Goal: Answer question/provide support

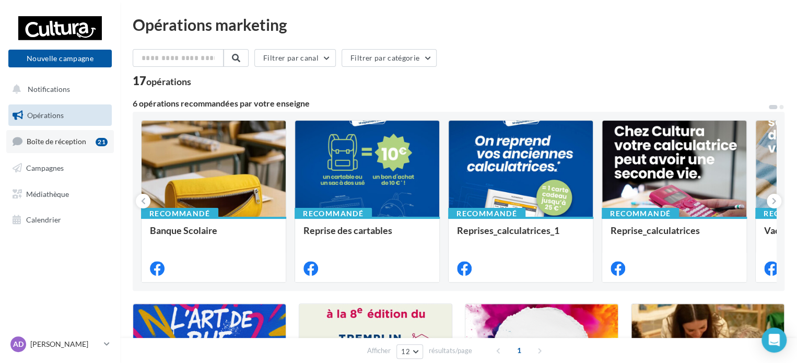
click at [44, 145] on span "Boîte de réception" at bounding box center [57, 141] width 60 height 9
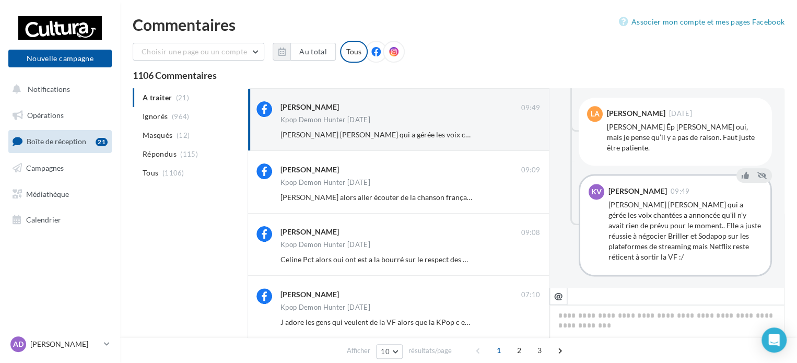
click at [168, 100] on ul "A traiter (21) Ignorés (964) [GEOGRAPHIC_DATA] (12) Répondus (115) Tous (1106)" at bounding box center [188, 135] width 111 height 94
click at [169, 93] on ul "A traiter (21) Ignorés (964) [GEOGRAPHIC_DATA] (12) Répondus (115) Tous (1106)" at bounding box center [188, 135] width 111 height 94
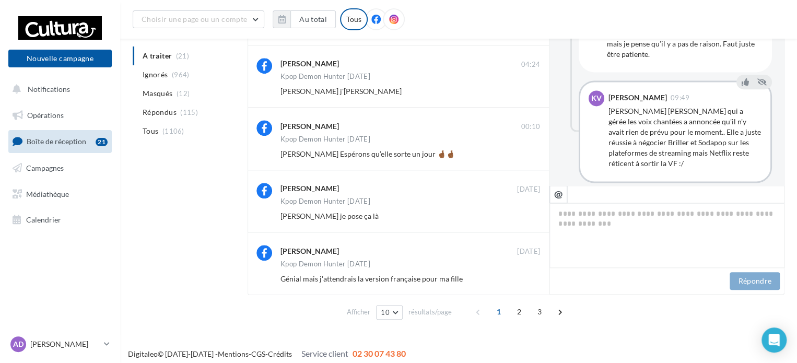
scroll to position [432, 0]
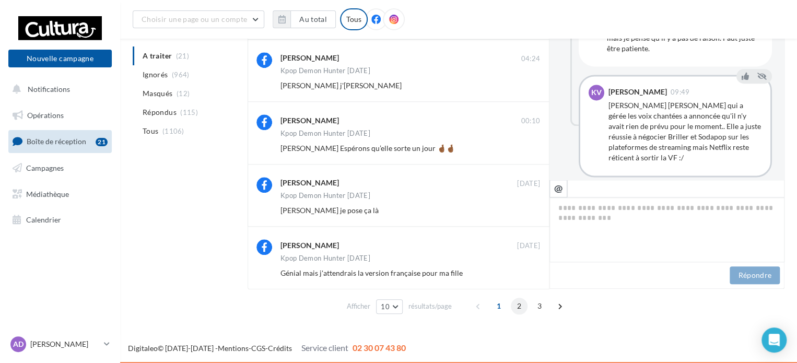
click at [519, 304] on span "2" at bounding box center [519, 306] width 17 height 17
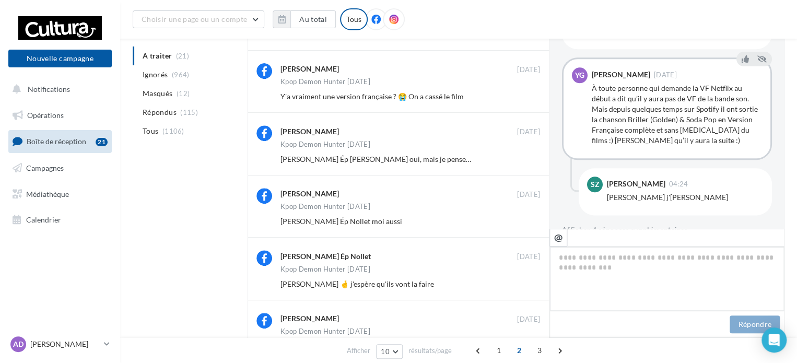
scroll to position [171, 0]
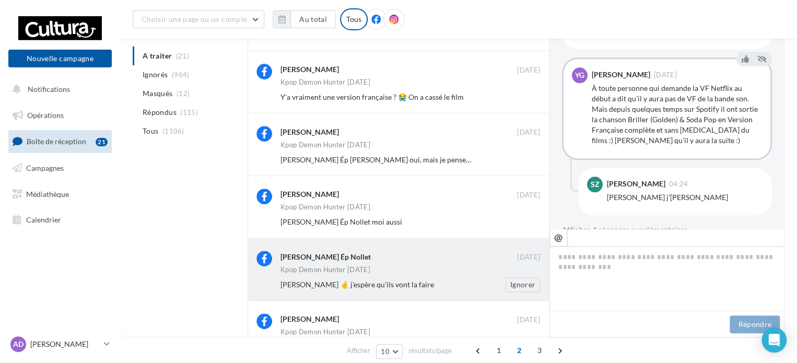
drag, startPoint x: 362, startPoint y: 256, endPoint x: 329, endPoint y: 256, distance: 32.9
click at [329, 256] on div "[PERSON_NAME] Ép Nollet" at bounding box center [325, 257] width 90 height 10
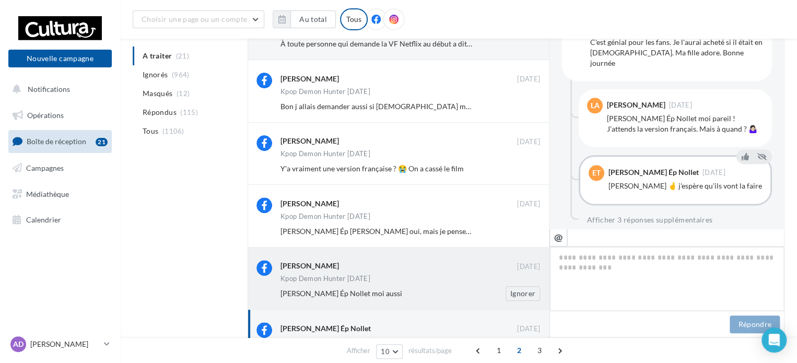
scroll to position [616, 0]
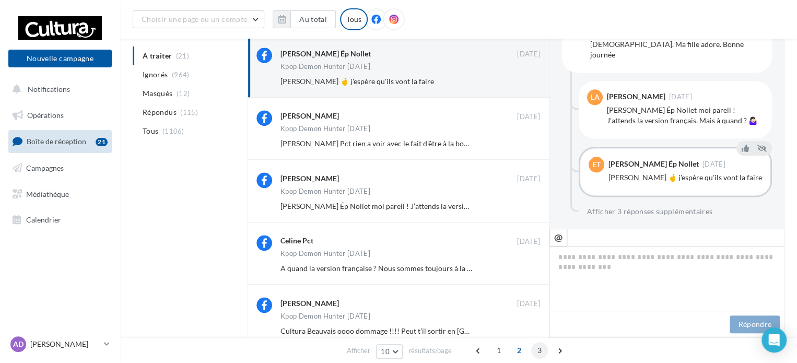
click at [541, 346] on span "3" at bounding box center [539, 350] width 17 height 17
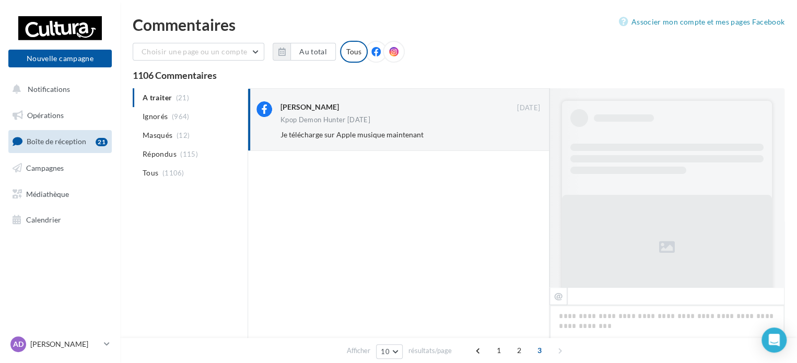
scroll to position [477, 0]
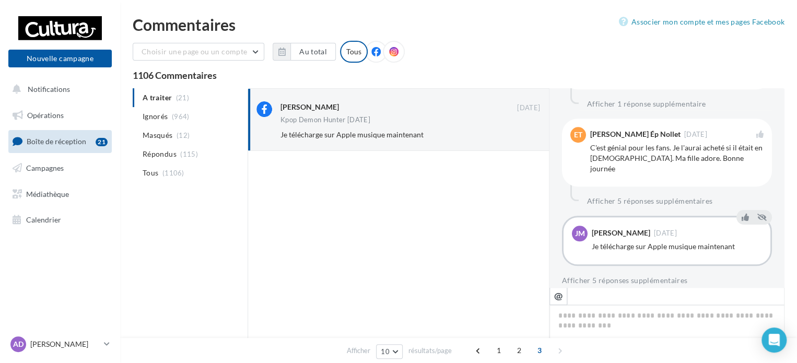
click at [371, 52] on icon at bounding box center [375, 51] width 9 height 9
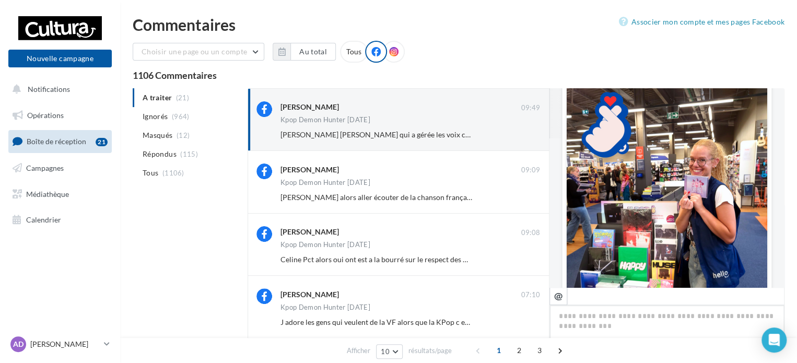
scroll to position [0, 0]
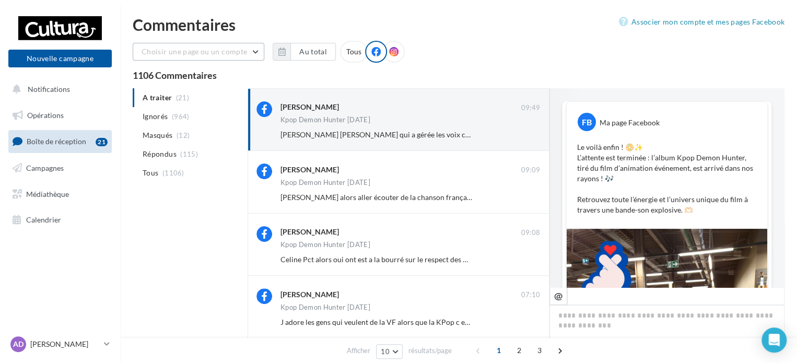
click at [192, 54] on span "Choisir une page ou un compte" at bounding box center [193, 51] width 105 height 9
click at [79, 115] on link "Opérations" at bounding box center [60, 115] width 108 height 22
